Goal: Task Accomplishment & Management: Manage account settings

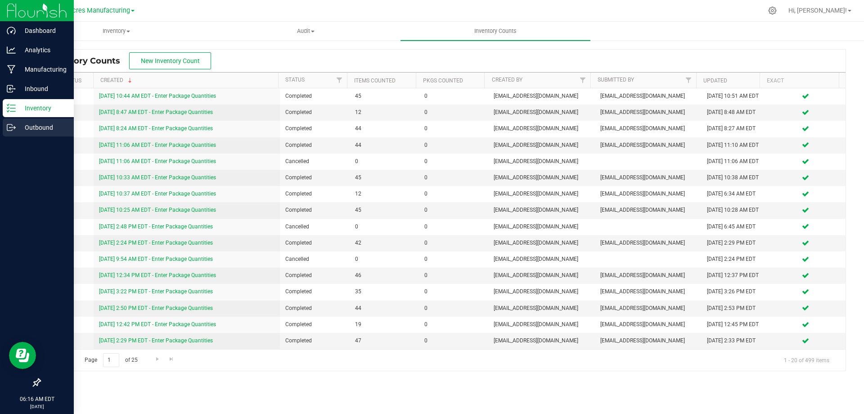
click at [16, 128] on p "Outbound" at bounding box center [43, 127] width 54 height 11
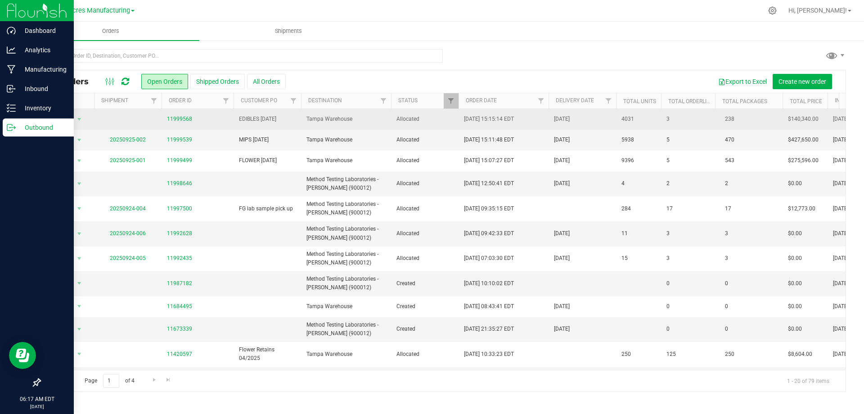
click at [355, 120] on span "Tampa Warehouse" at bounding box center [345, 119] width 79 height 9
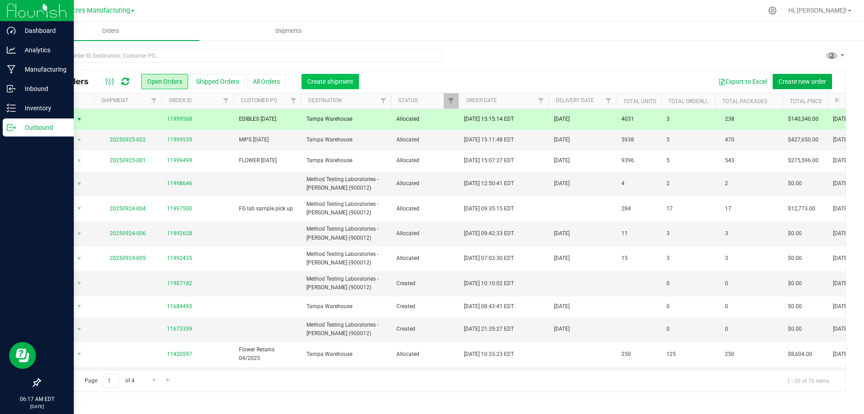
click at [329, 75] on button "Create shipment" at bounding box center [330, 81] width 58 height 15
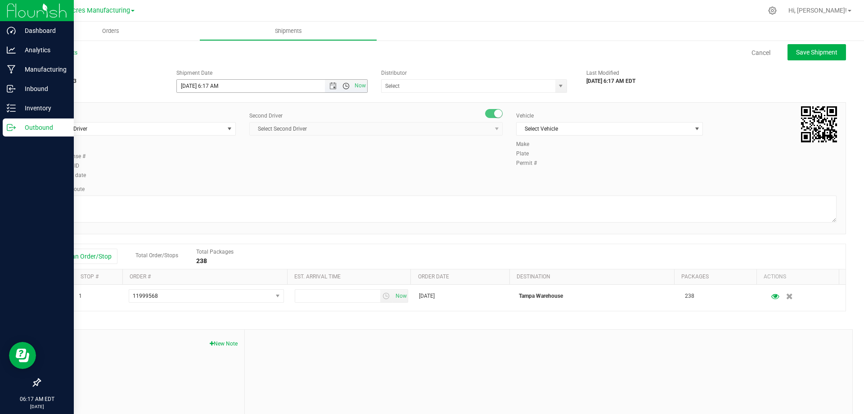
click at [342, 88] on span "Open the time view" at bounding box center [345, 85] width 7 height 7
click at [289, 121] on li "8:30 AM" at bounding box center [269, 117] width 188 height 12
type input "9/25/2025 8:30 AM"
click at [559, 88] on span "select" at bounding box center [560, 85] width 7 height 7
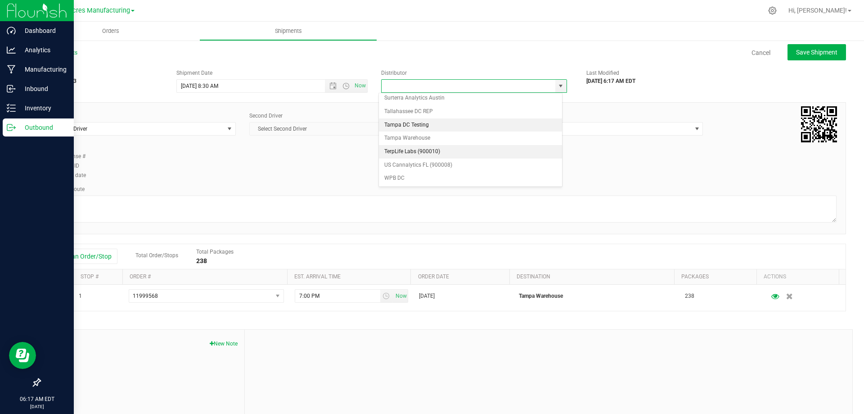
scroll to position [351, 0]
click at [521, 139] on li "Tampa Warehouse" at bounding box center [470, 137] width 183 height 13
type input "Tampa Warehouse"
click at [229, 129] on span "select" at bounding box center [229, 128] width 7 height 7
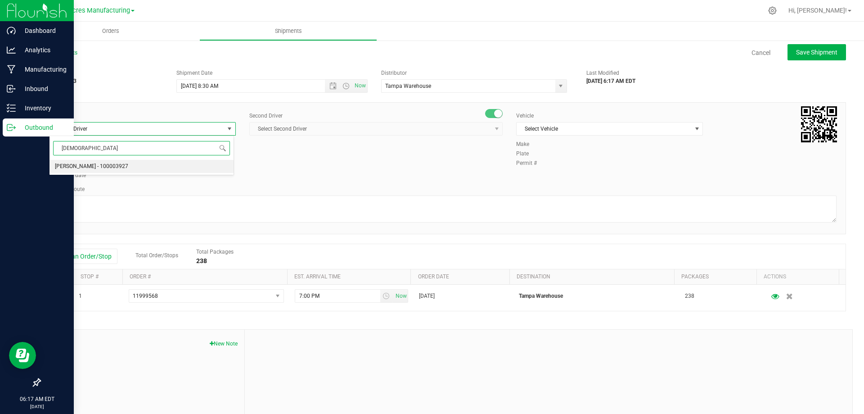
click at [173, 166] on li "[PERSON_NAME] - 100003927" at bounding box center [141, 166] width 184 height 13
type input "Isaa"
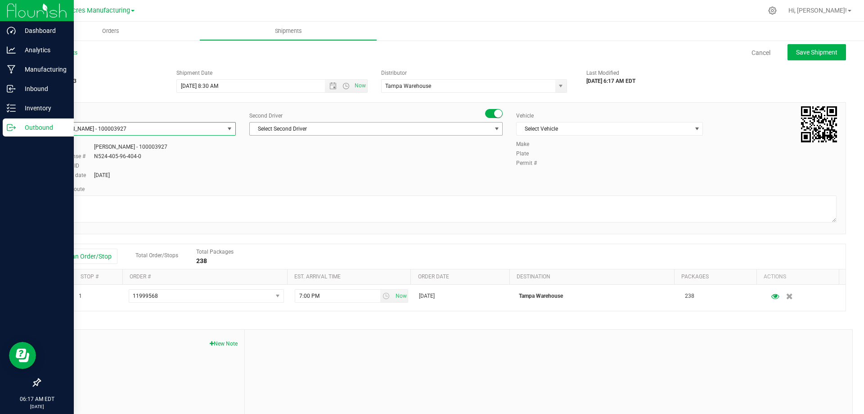
click at [493, 126] on span "select" at bounding box center [496, 128] width 7 height 7
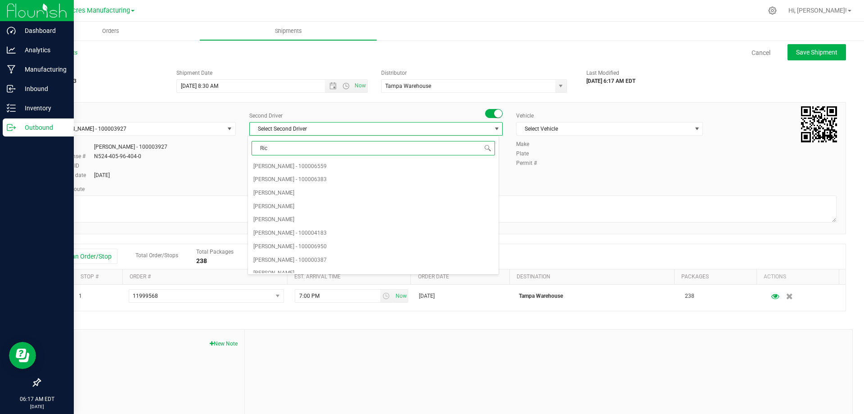
type input "Ricc"
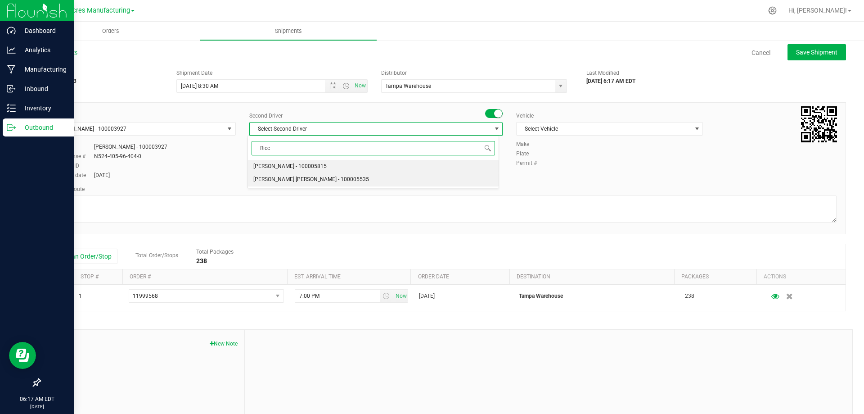
click at [446, 179] on li "[PERSON_NAME] [PERSON_NAME] - 100005535" at bounding box center [373, 179] width 250 height 13
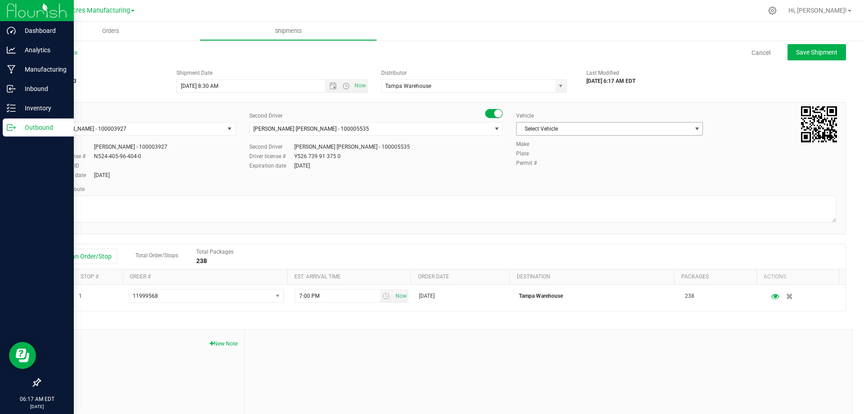
drag, startPoint x: 697, startPoint y: 127, endPoint x: 690, endPoint y: 128, distance: 7.7
click at [696, 127] on div "Vehicle Select Vehicle Select Vehicle BT Vehicle FL-CHEROKEE-02 FL-E-450-01 FL-…" at bounding box center [609, 126] width 200 height 28
click at [693, 128] on span "select" at bounding box center [696, 128] width 7 height 7
click at [595, 193] on li "FL-F-650-01" at bounding box center [605, 191] width 184 height 13
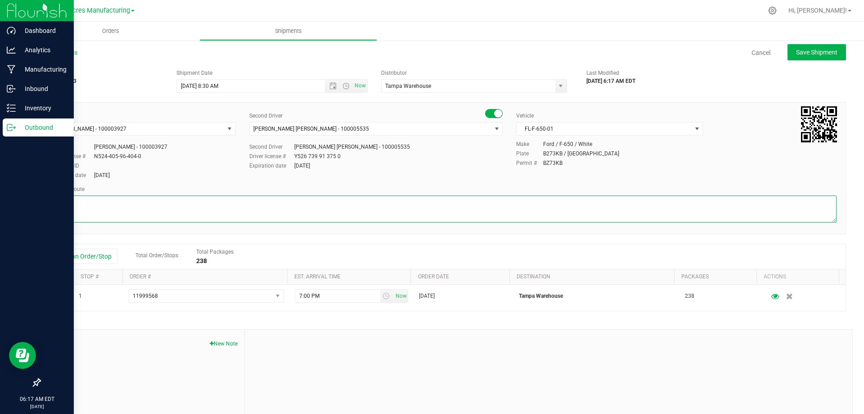
click at [496, 207] on textarea at bounding box center [442, 208] width 787 height 27
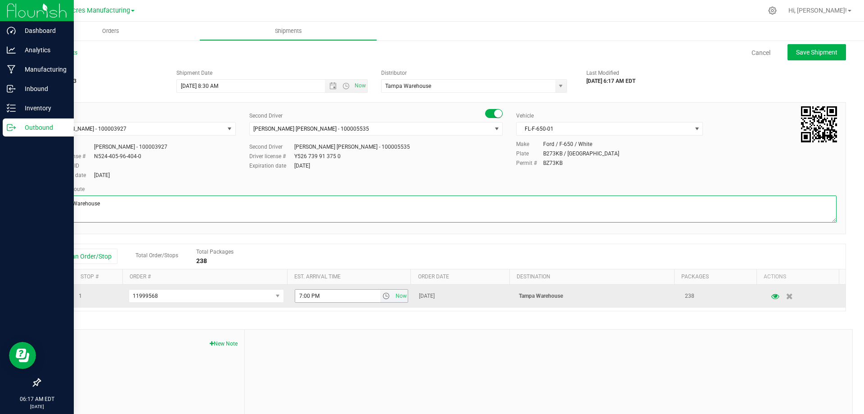
click at [382, 297] on span "select" at bounding box center [385, 295] width 7 height 7
type textarea "Tampa Warehouse"
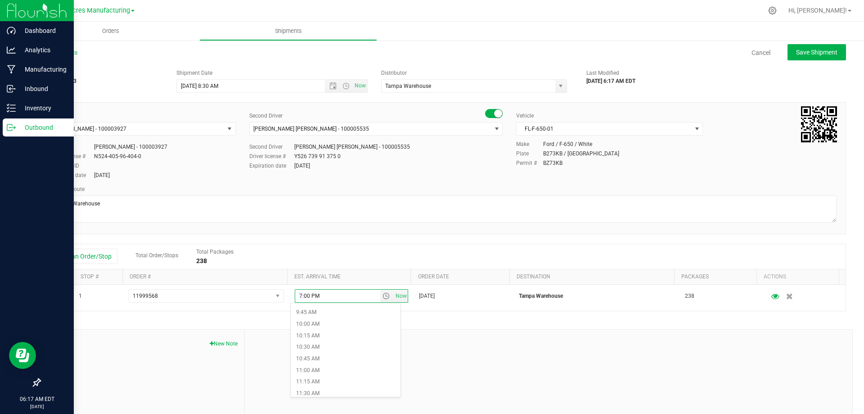
scroll to position [450, 0]
click at [337, 341] on li "10:30 AM" at bounding box center [346, 347] width 110 height 12
click at [804, 58] on button "Save Shipment" at bounding box center [816, 52] width 58 height 16
type input "9/25/2025 12:30 PM"
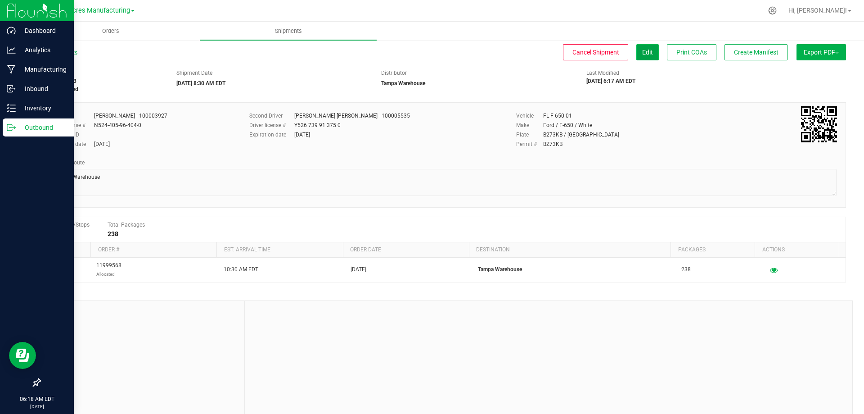
click at [642, 51] on span "Edit" at bounding box center [647, 52] width 11 height 7
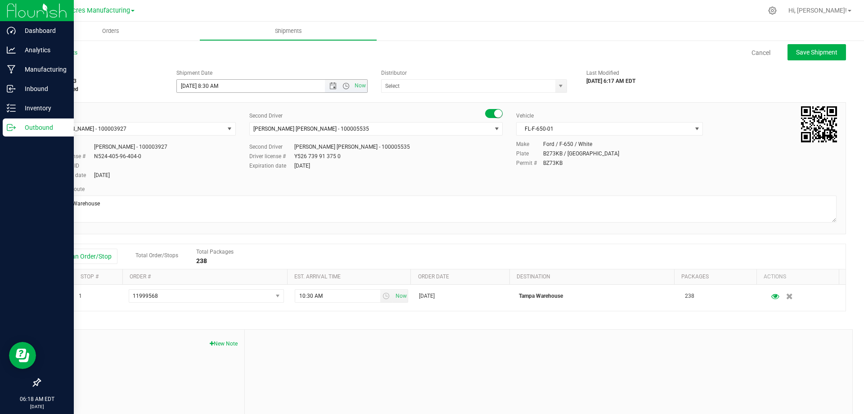
type input "Tampa Warehouse"
click at [342, 87] on span "Open the time view" at bounding box center [345, 85] width 7 height 7
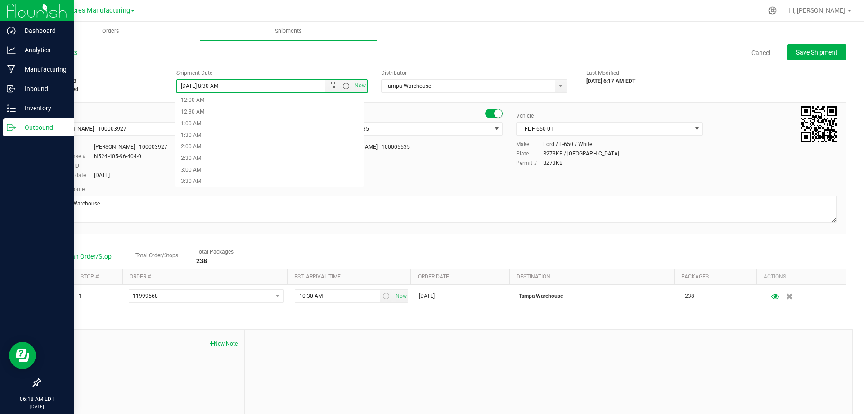
scroll to position [115, 0]
click at [215, 158] on li "7:30 AM" at bounding box center [269, 159] width 188 height 12
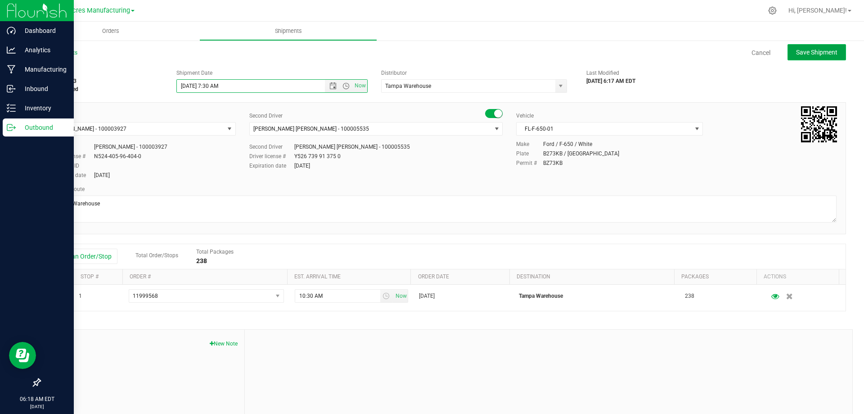
click at [808, 56] on span "Save Shipment" at bounding box center [816, 52] width 41 height 7
type input "[DATE] 11:30 AM"
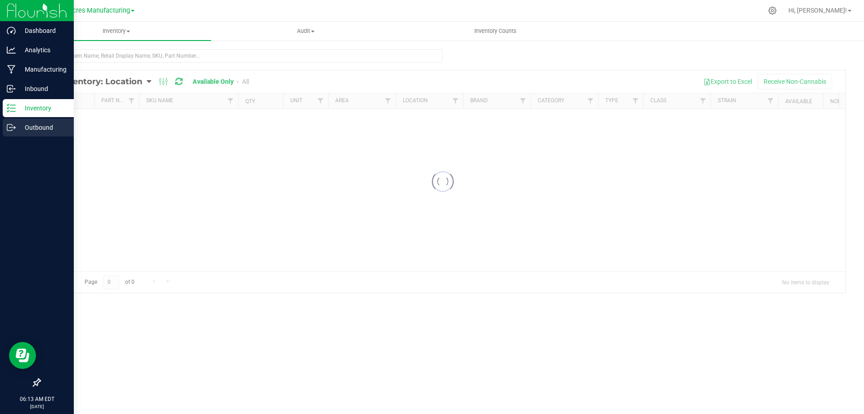
click at [17, 124] on p "Outbound" at bounding box center [43, 127] width 54 height 11
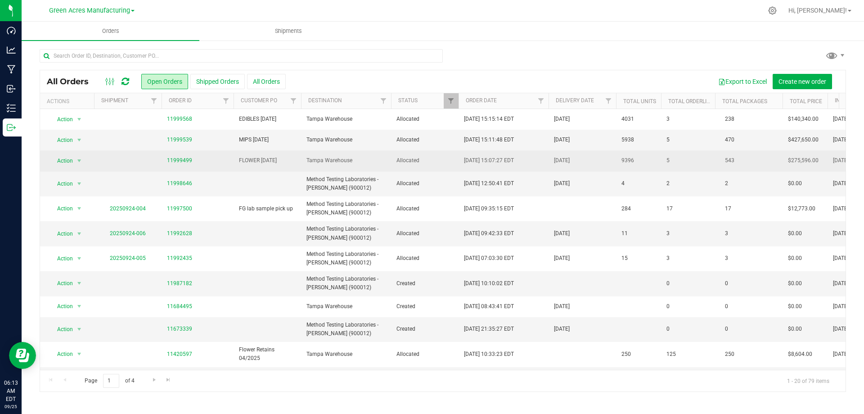
click at [310, 155] on td "Tampa Warehouse" at bounding box center [346, 160] width 90 height 21
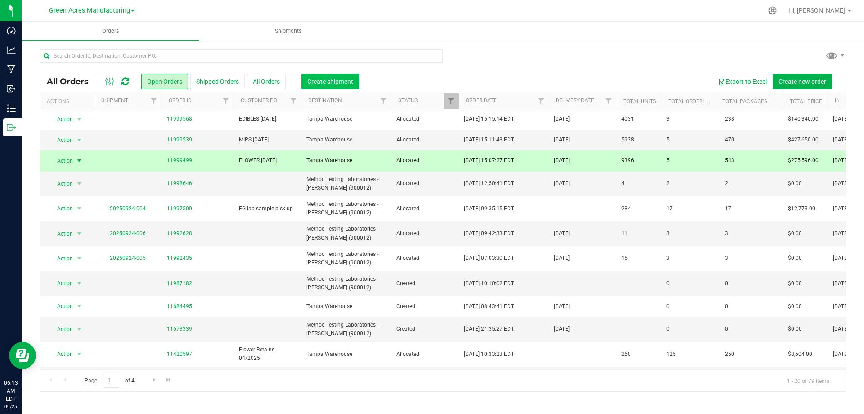
click at [340, 78] on span "Create shipment" at bounding box center [330, 81] width 46 height 7
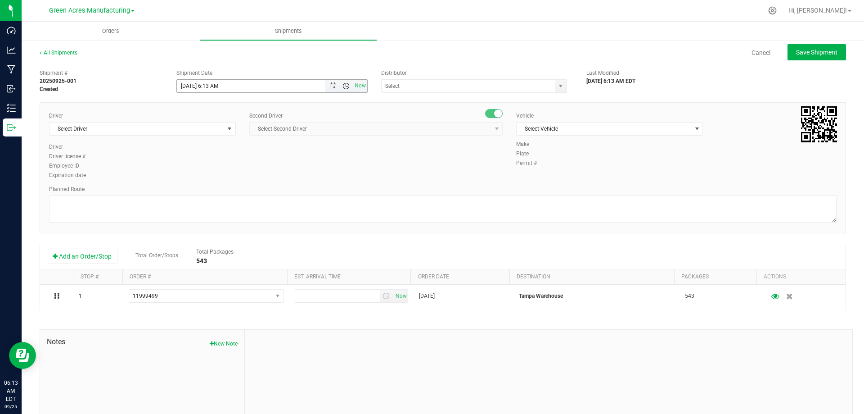
click at [342, 85] on span "Open the time view" at bounding box center [345, 85] width 7 height 7
click at [310, 135] on li "7:30 AM" at bounding box center [269, 139] width 188 height 12
type input "[DATE] 7:30 AM"
click at [557, 84] on span "select" at bounding box center [560, 85] width 7 height 7
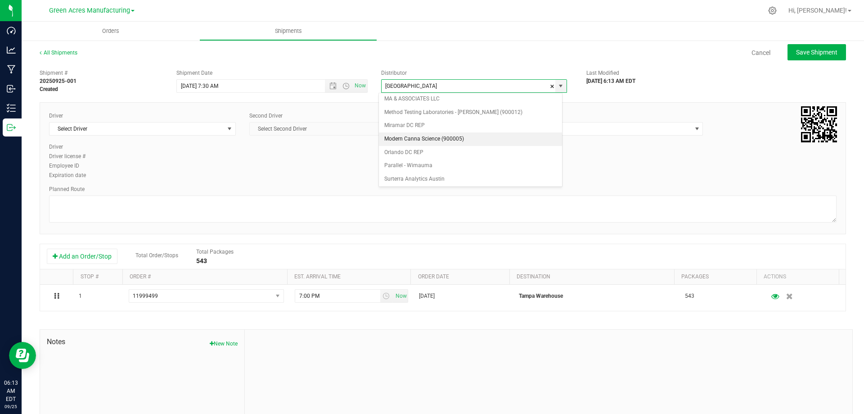
scroll to position [0, 0]
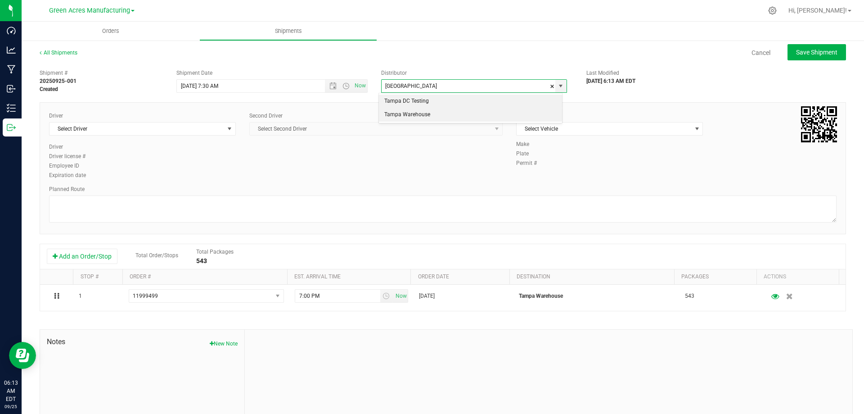
click at [461, 116] on li "Tampa Warehouse" at bounding box center [470, 114] width 183 height 13
type input "Tampa Warehouse"
click at [229, 130] on span "select" at bounding box center [229, 128] width 7 height 7
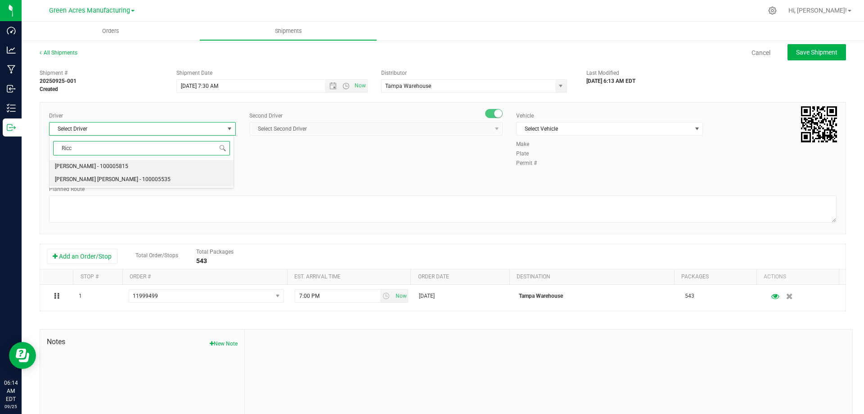
click at [161, 181] on li "[PERSON_NAME] [PERSON_NAME] - 100005535" at bounding box center [141, 179] width 184 height 13
type input "Ricc"
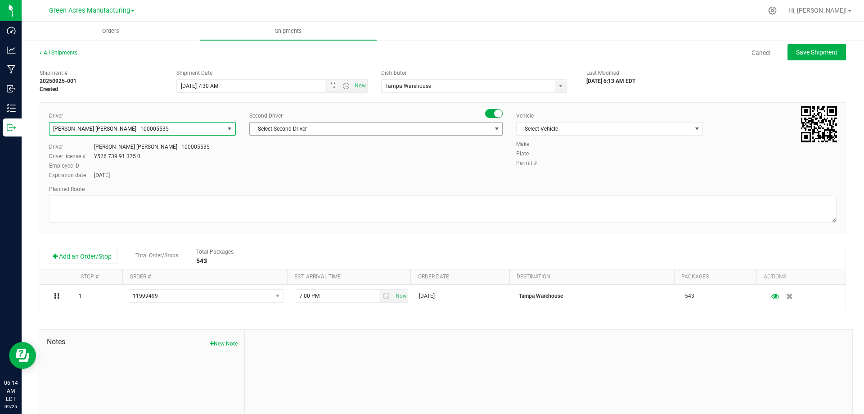
click at [445, 130] on span "Select Second Driver" at bounding box center [370, 128] width 241 height 13
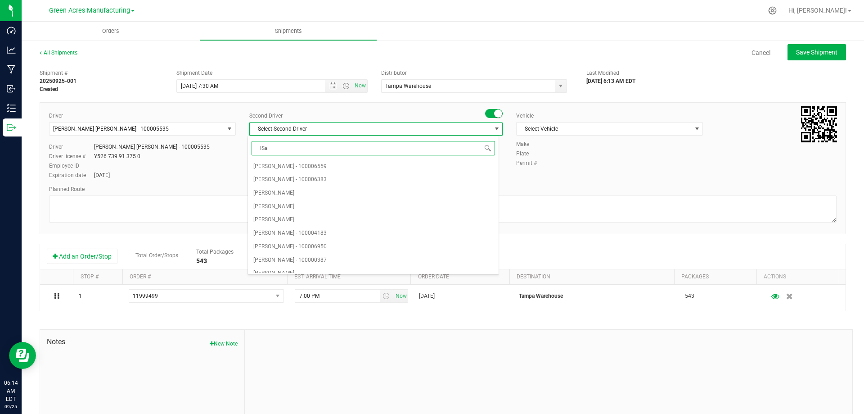
type input "ISaa"
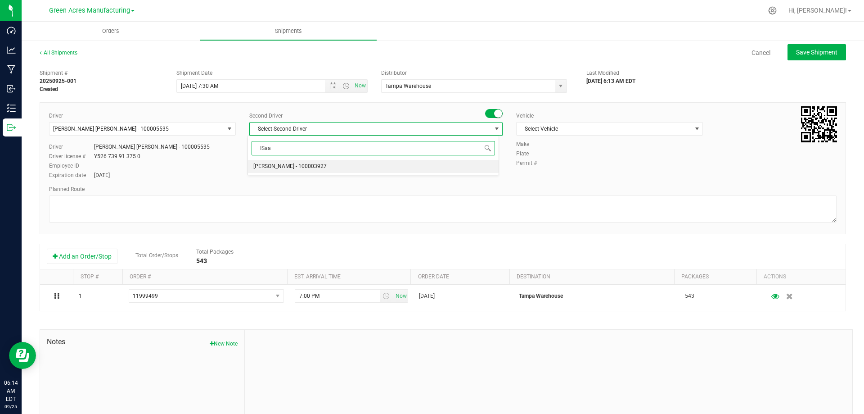
click at [408, 171] on li "[PERSON_NAME] - 100003927" at bounding box center [373, 166] width 250 height 13
click at [683, 128] on span "Select Vehicle" at bounding box center [604, 128] width 175 height 13
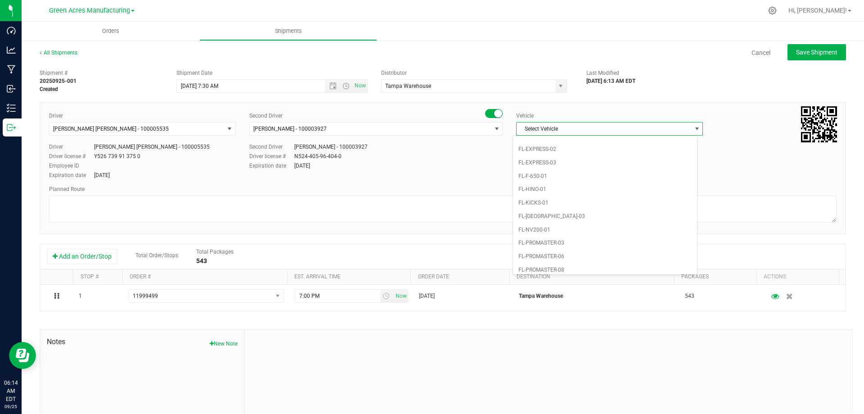
scroll to position [179, 0]
click at [701, 183] on div "Driver [PERSON_NAME] [PERSON_NAME] - 100005535 Select Driver [PERSON_NAME] - 10…" at bounding box center [443, 168] width 806 height 132
click at [693, 130] on span "select" at bounding box center [696, 128] width 7 height 7
click at [531, 195] on li "FL-F-650-01" at bounding box center [605, 195] width 184 height 13
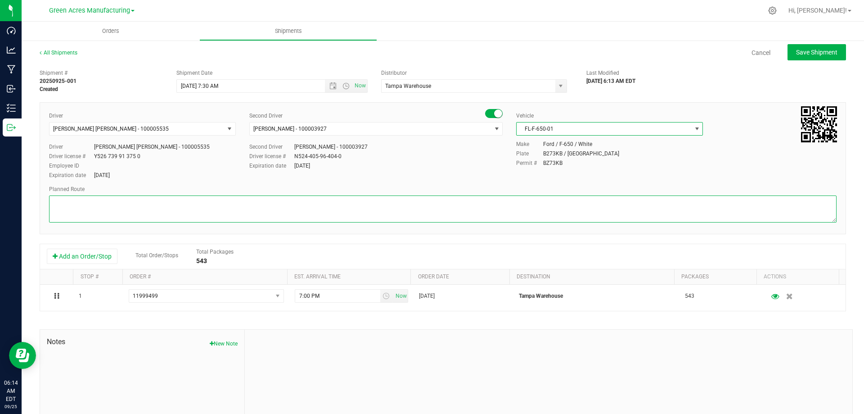
click at [414, 211] on textarea at bounding box center [442, 208] width 787 height 27
type textarea "Tampa WArehouse"
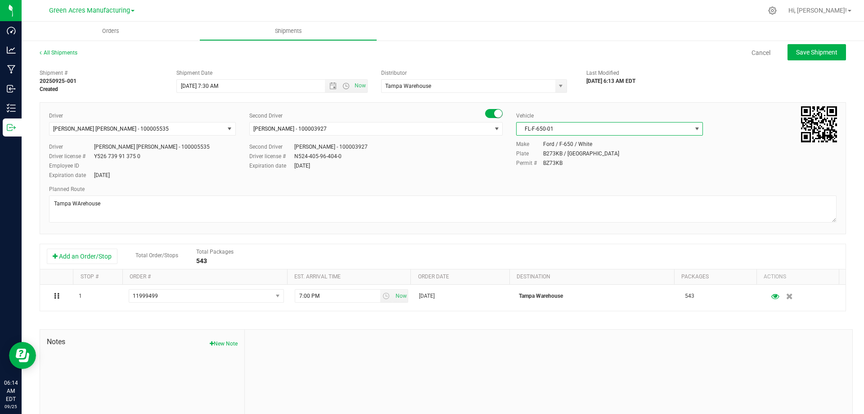
click at [693, 130] on span "select" at bounding box center [696, 128] width 7 height 7
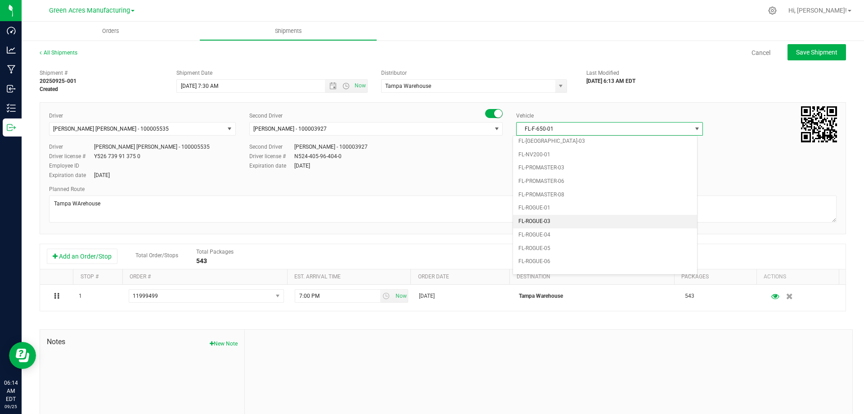
scroll to position [0, 0]
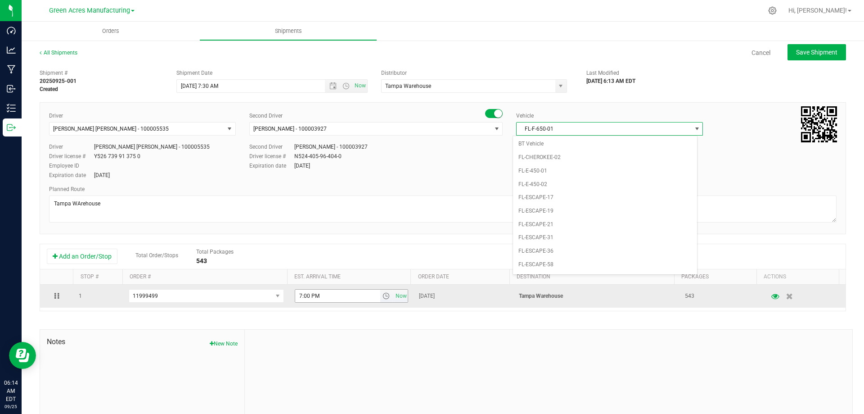
click at [382, 295] on span "select" at bounding box center [385, 295] width 7 height 7
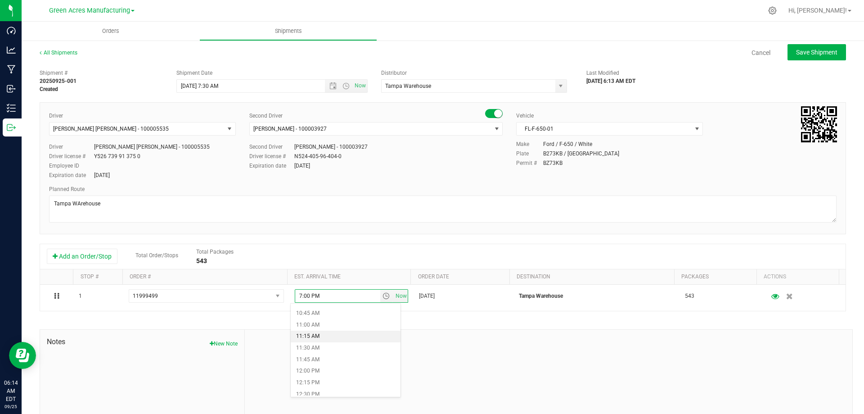
scroll to position [450, 0]
click at [337, 343] on li "10:30 AM" at bounding box center [346, 347] width 110 height 12
click at [809, 53] on span "Save Shipment" at bounding box center [816, 52] width 41 height 7
type input "[DATE] 11:30 AM"
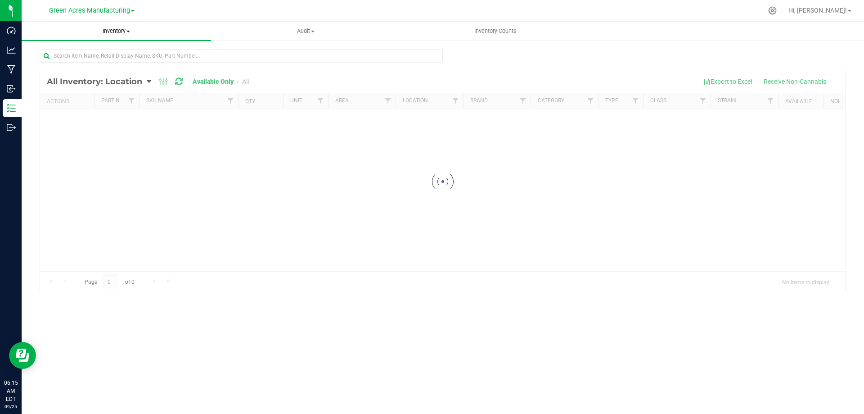
click at [126, 30] on span "Inventory" at bounding box center [116, 31] width 189 height 8
click at [118, 63] on li "All inventory" at bounding box center [116, 65] width 189 height 11
click at [130, 81] on div at bounding box center [442, 181] width 805 height 222
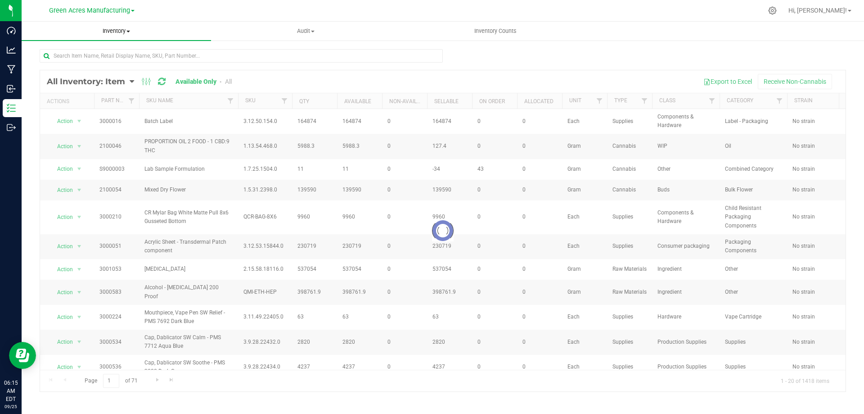
click at [128, 31] on span at bounding box center [128, 32] width 4 height 2
click at [96, 63] on li "All inventory" at bounding box center [116, 65] width 189 height 11
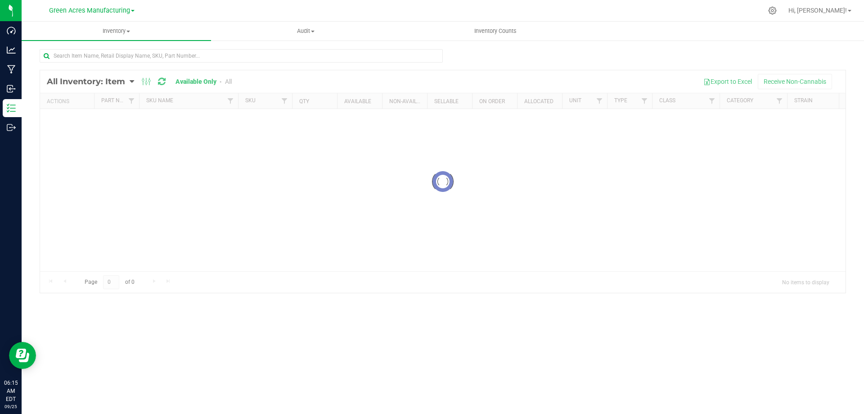
click at [133, 82] on div at bounding box center [442, 181] width 805 height 222
click at [310, 31] on span "Audit" at bounding box center [305, 31] width 189 height 8
click at [270, 55] on span "Inventory auditing" at bounding box center [249, 54] width 77 height 8
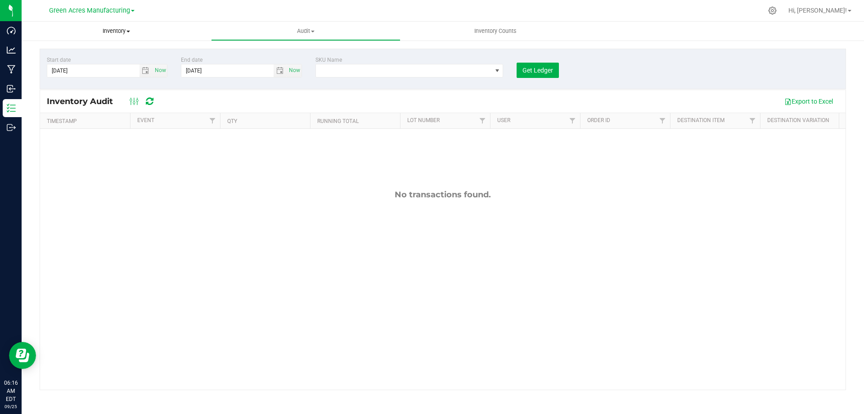
click at [119, 27] on span "Inventory" at bounding box center [116, 31] width 189 height 8
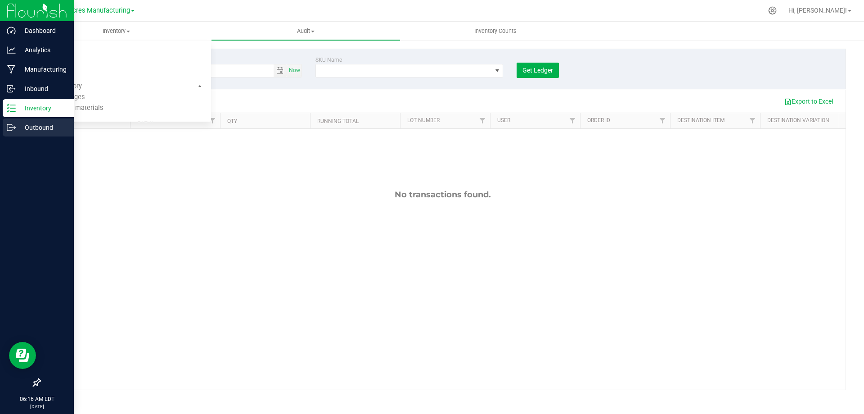
click at [32, 126] on p "Outbound" at bounding box center [43, 127] width 54 height 11
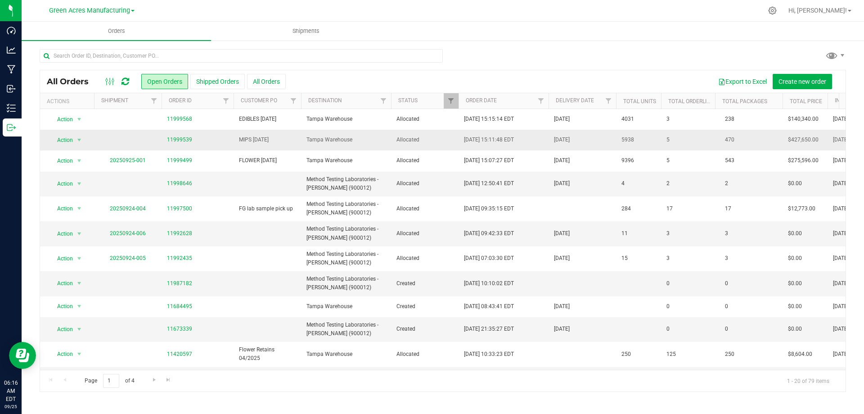
click at [290, 141] on span "MIPS [DATE]" at bounding box center [267, 139] width 57 height 9
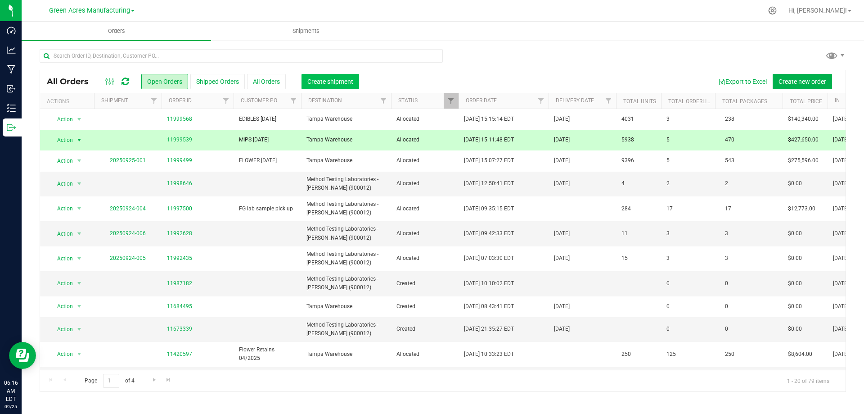
click at [327, 79] on span "Create shipment" at bounding box center [330, 81] width 46 height 7
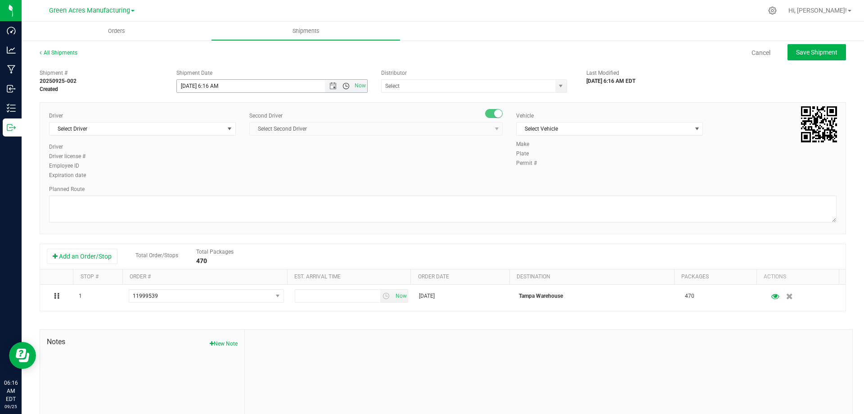
click at [343, 84] on span "Open the time view" at bounding box center [345, 85] width 7 height 7
click at [241, 123] on li "8:30 PM" at bounding box center [269, 125] width 188 height 12
type input "9/25/2025 8:30 PM"
click at [557, 87] on span "select" at bounding box center [560, 85] width 7 height 7
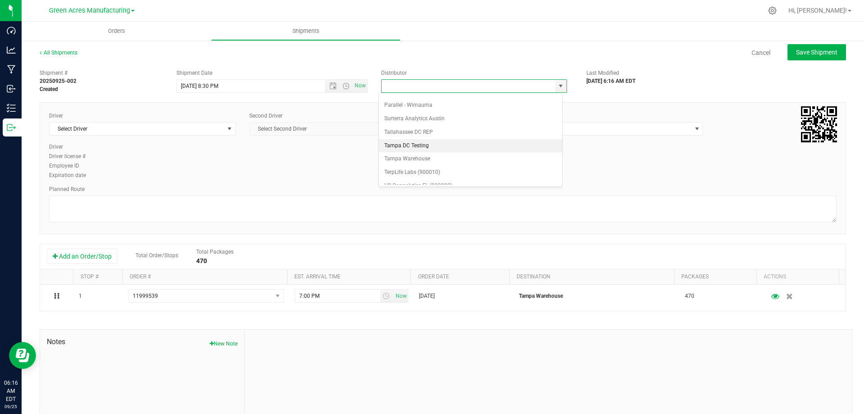
scroll to position [351, 0]
click at [443, 133] on li "Tampa Warehouse" at bounding box center [470, 137] width 183 height 13
click at [475, 136] on li "Tampa Warehouse" at bounding box center [470, 137] width 183 height 13
type input "Tampa Warehouse"
click at [229, 129] on span "select" at bounding box center [229, 128] width 7 height 7
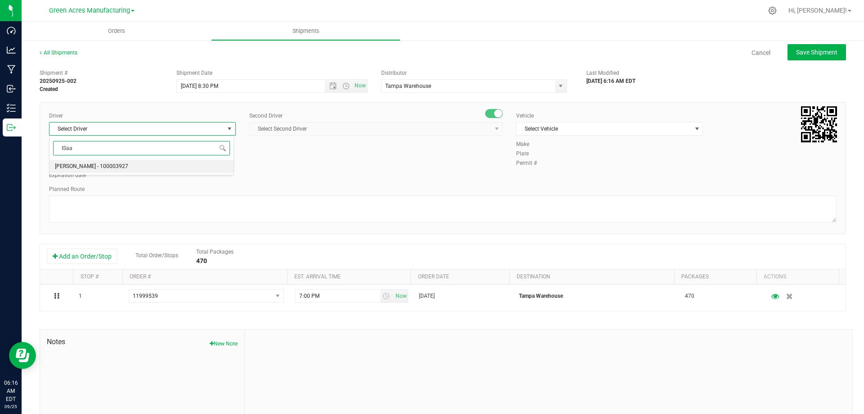
click at [206, 168] on li "[PERSON_NAME] - 100003927" at bounding box center [141, 166] width 184 height 13
type input "ISaa"
click at [493, 128] on span "select" at bounding box center [496, 128] width 7 height 7
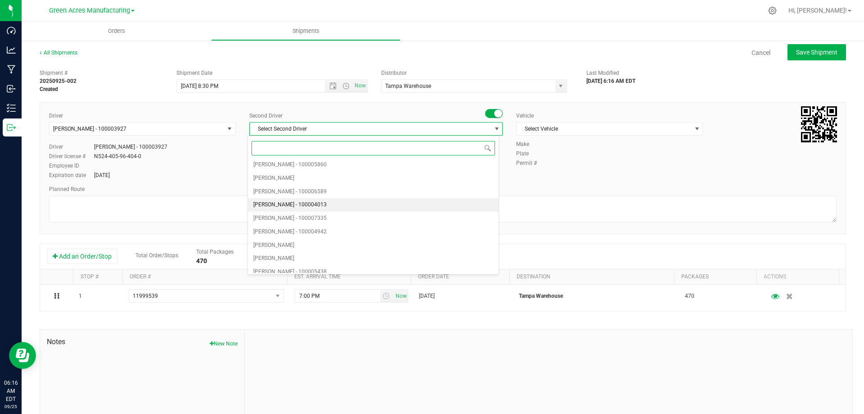
scroll to position [225, 0]
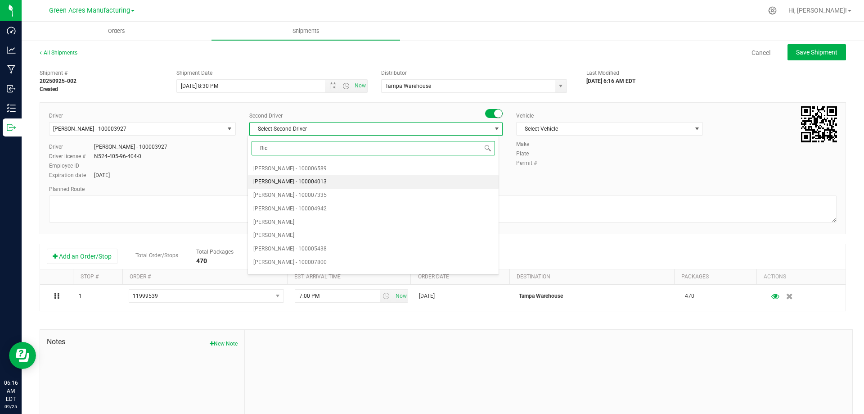
type input "Ricc"
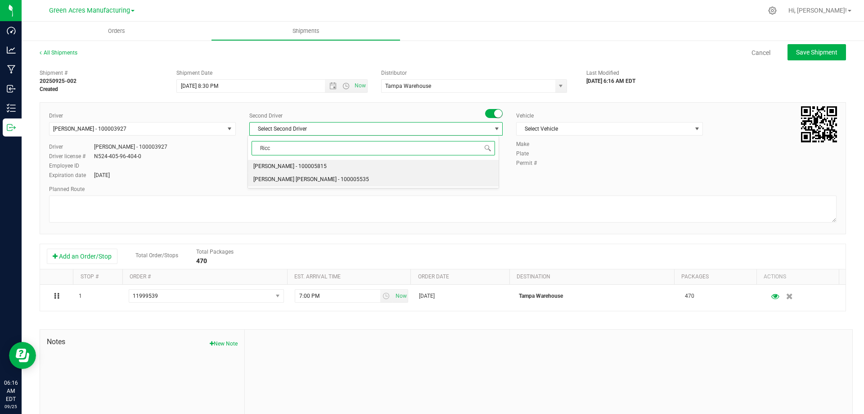
click at [418, 179] on li "[PERSON_NAME] [PERSON_NAME] - 100005535" at bounding box center [373, 179] width 250 height 13
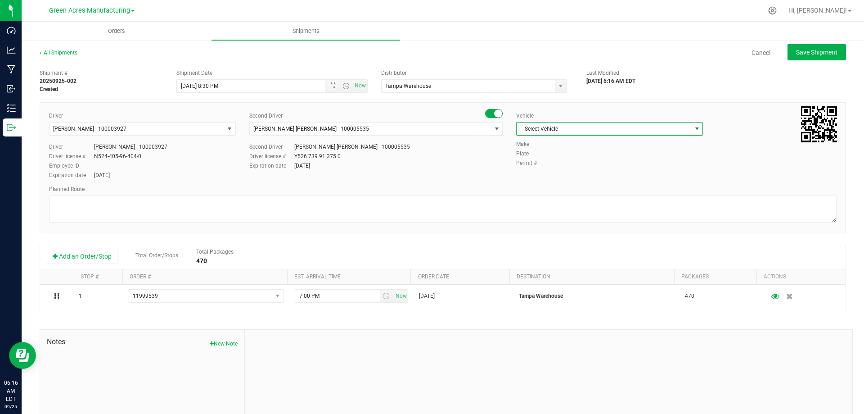
click at [693, 134] on span "select" at bounding box center [696, 128] width 11 height 13
click at [620, 216] on li "FL-F-650-01" at bounding box center [605, 217] width 184 height 13
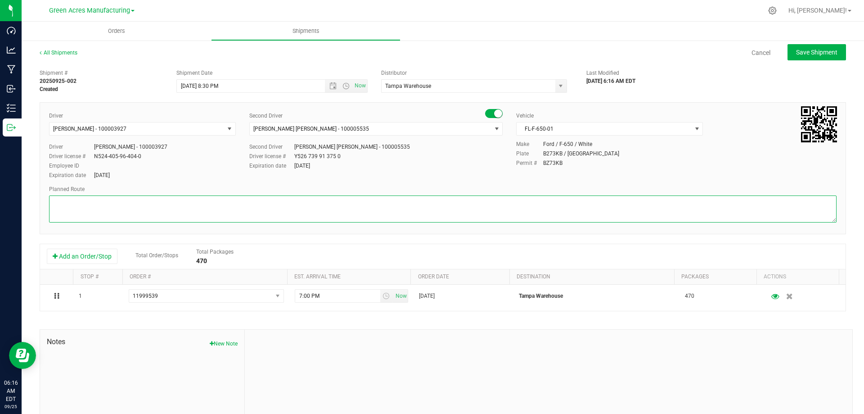
click at [461, 200] on textarea at bounding box center [442, 208] width 787 height 27
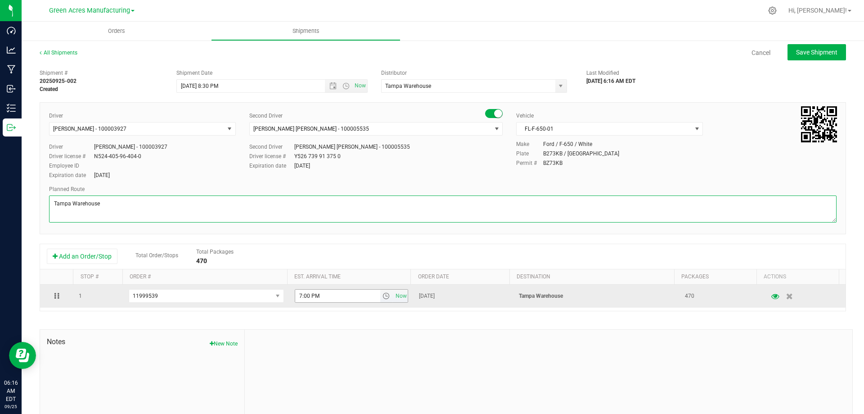
click at [382, 299] on span "select" at bounding box center [385, 295] width 7 height 7
type textarea "Tampa Warehouse"
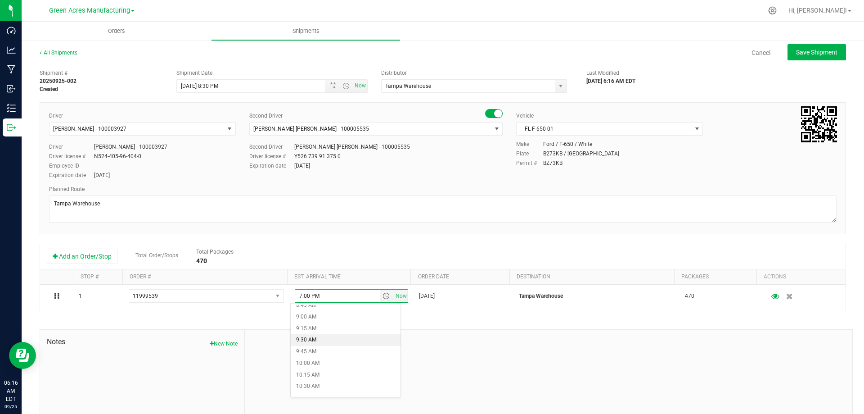
scroll to position [405, 0]
click at [331, 387] on li "10:30 AM" at bounding box center [346, 392] width 110 height 12
click at [525, 54] on div "Cancel Save Shipment" at bounding box center [470, 52] width 752 height 16
click at [798, 58] on button "Save Shipment" at bounding box center [816, 52] width 58 height 16
type input "9/26/2025 12:30 AM"
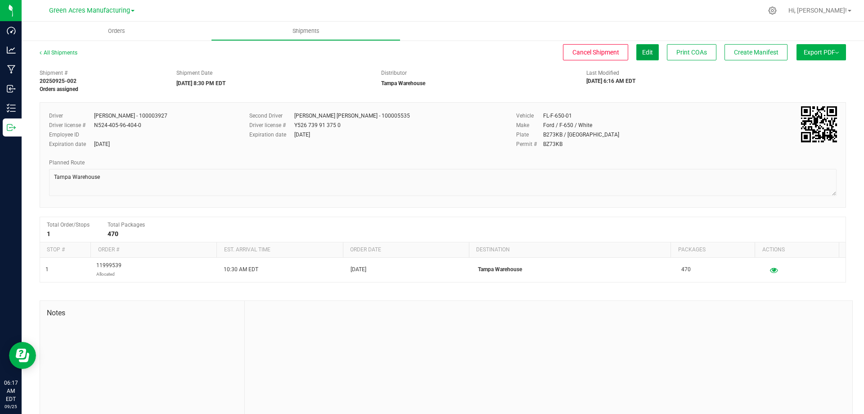
click at [639, 47] on button "Edit" at bounding box center [647, 52] width 22 height 16
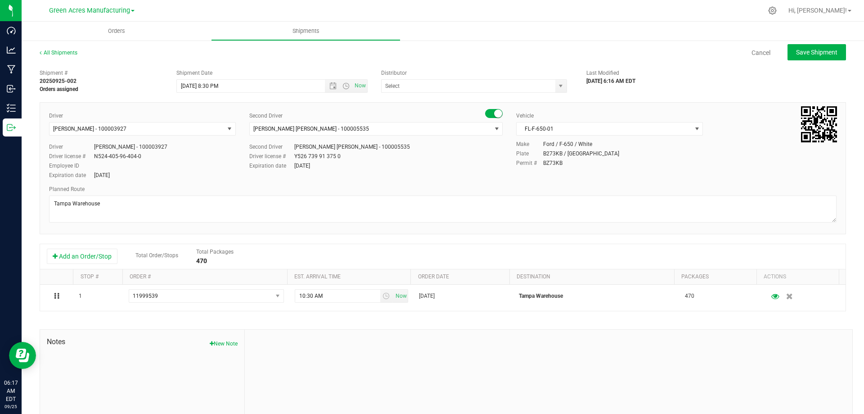
type input "Tampa Warehouse"
click at [343, 86] on span "Open the time view" at bounding box center [345, 85] width 7 height 7
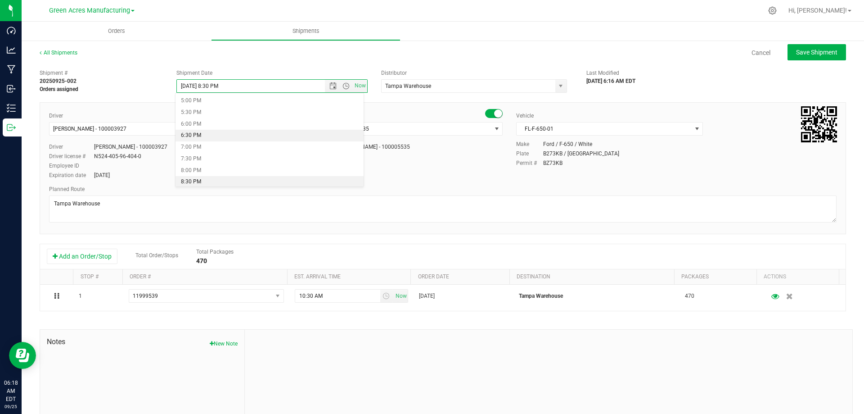
scroll to position [168, 0]
click at [280, 111] on li "7:30 AM" at bounding box center [269, 106] width 188 height 12
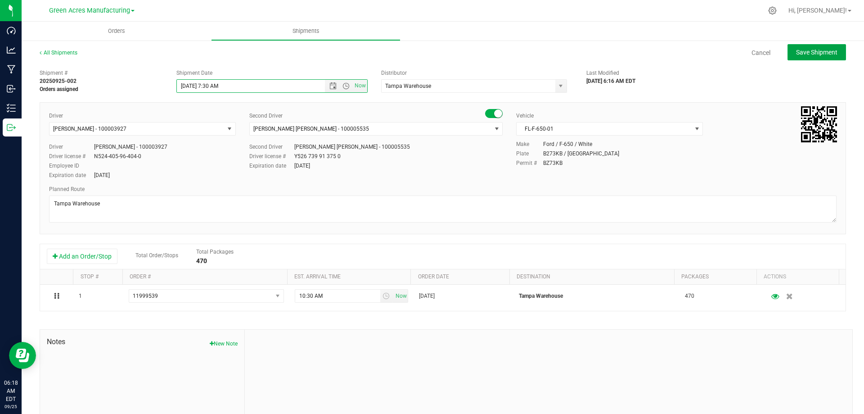
drag, startPoint x: 818, startPoint y: 50, endPoint x: 791, endPoint y: 41, distance: 28.5
click at [817, 50] on span "Save Shipment" at bounding box center [816, 52] width 41 height 7
type input "[DATE] 11:30 AM"
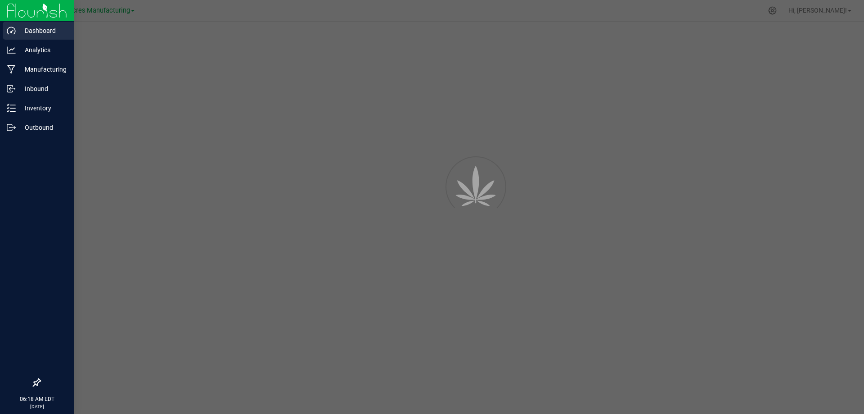
click at [23, 31] on p "Dashboard" at bounding box center [43, 30] width 54 height 11
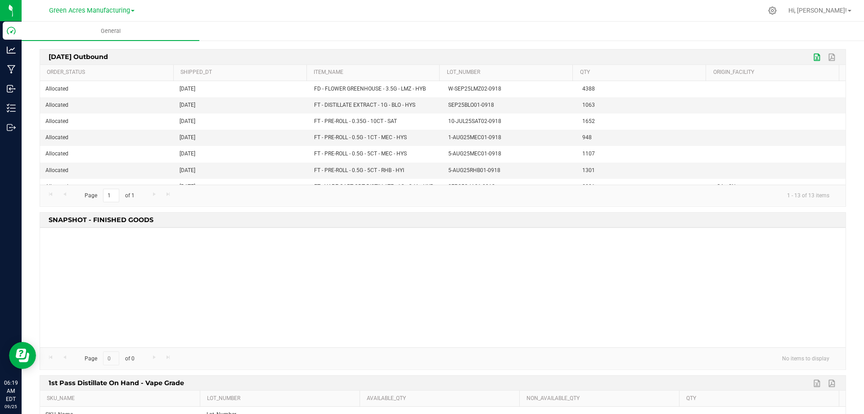
click at [811, 57] on link "Export to Excel" at bounding box center [817, 57] width 13 height 12
